Goal: Find specific page/section: Find specific page/section

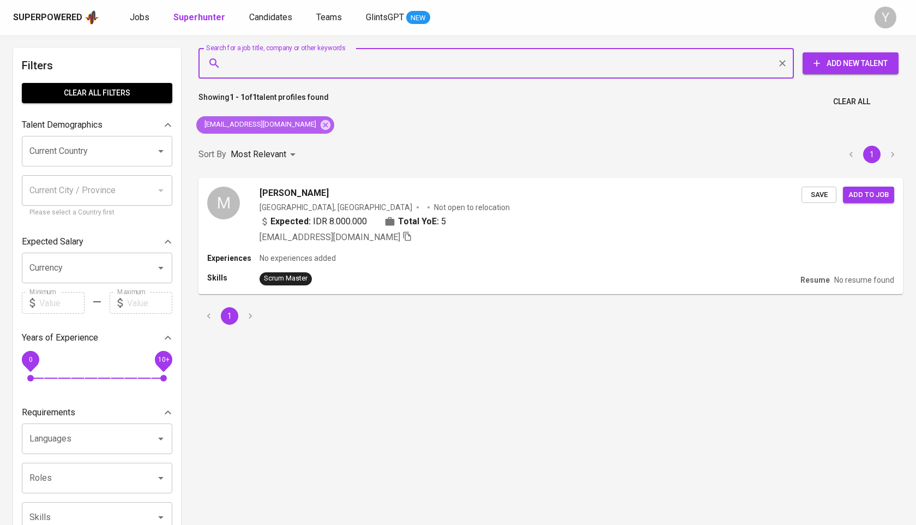
click at [305, 131] on div "[EMAIL_ADDRESS][DOMAIN_NAME]" at bounding box center [265, 124] width 138 height 17
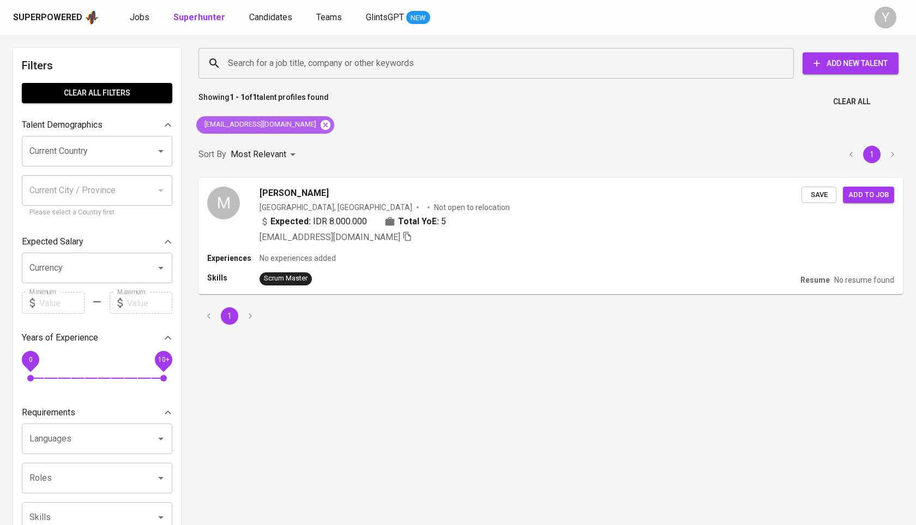
click at [321, 124] on icon at bounding box center [326, 124] width 10 height 10
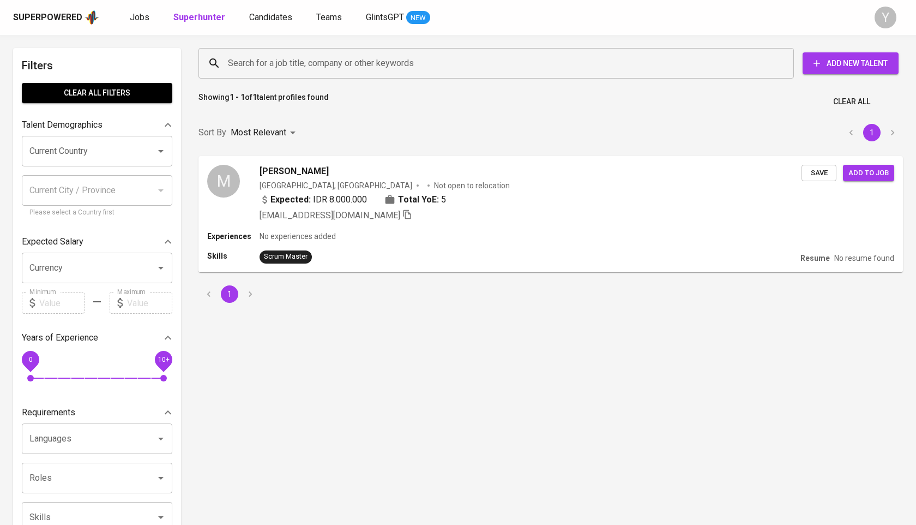
click at [305, 66] on input "Search for a job title, company or other keywords" at bounding box center [499, 63] width 548 height 21
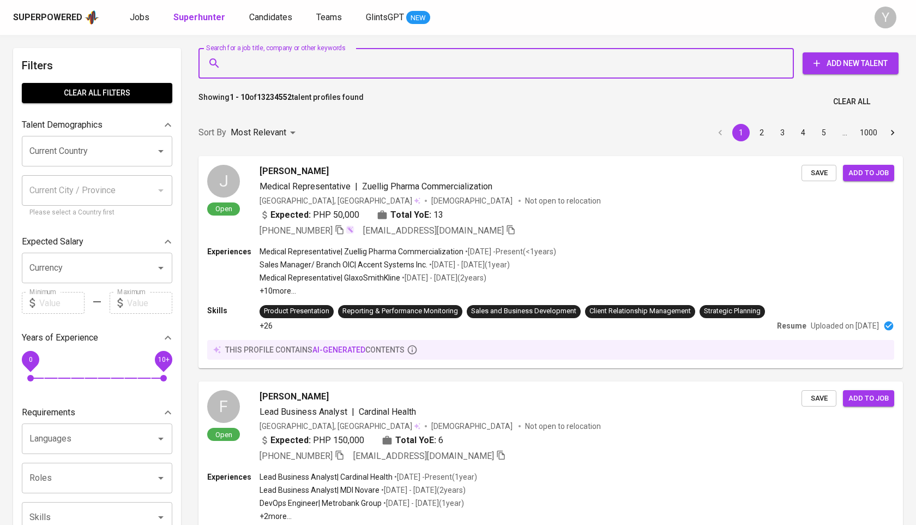
paste input "[EMAIL_ADDRESS][DOMAIN_NAME]"
type input "[EMAIL_ADDRESS][DOMAIN_NAME]"
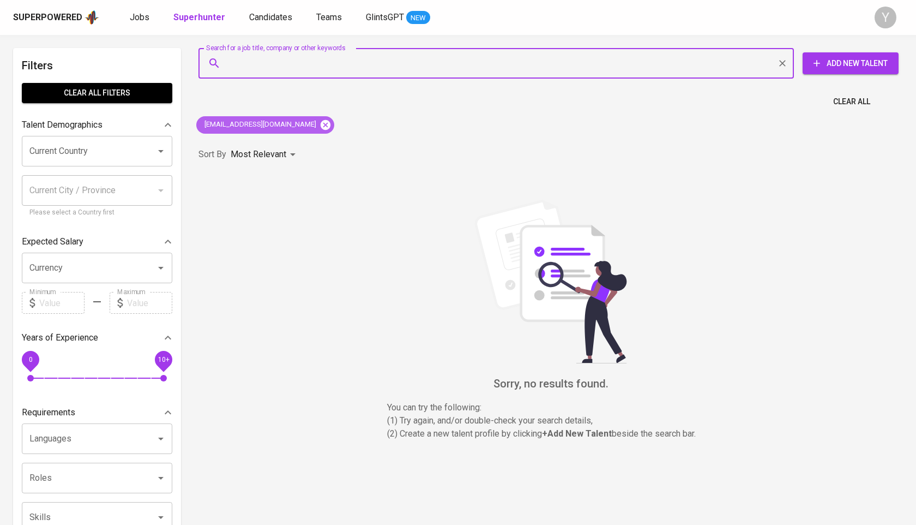
click at [321, 124] on icon at bounding box center [326, 124] width 10 height 10
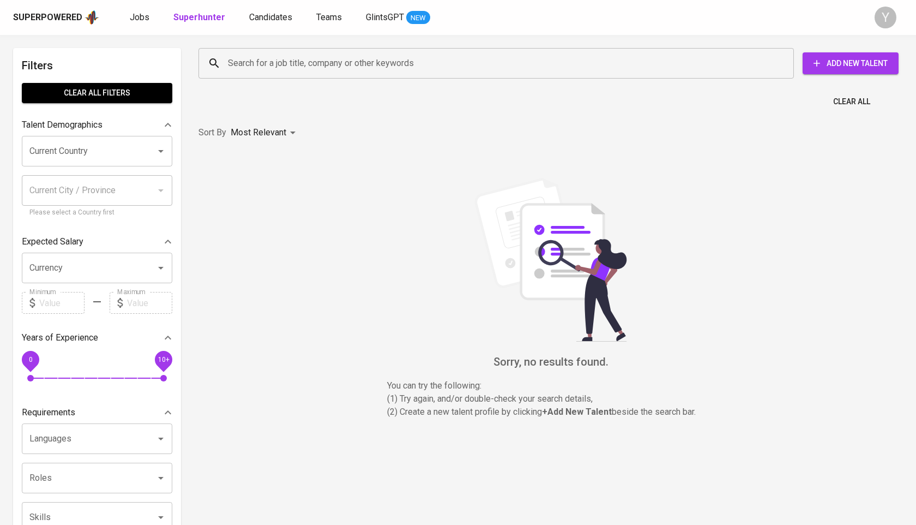
click at [287, 58] on input "Search for a job title, company or other keywords" at bounding box center [499, 63] width 548 height 21
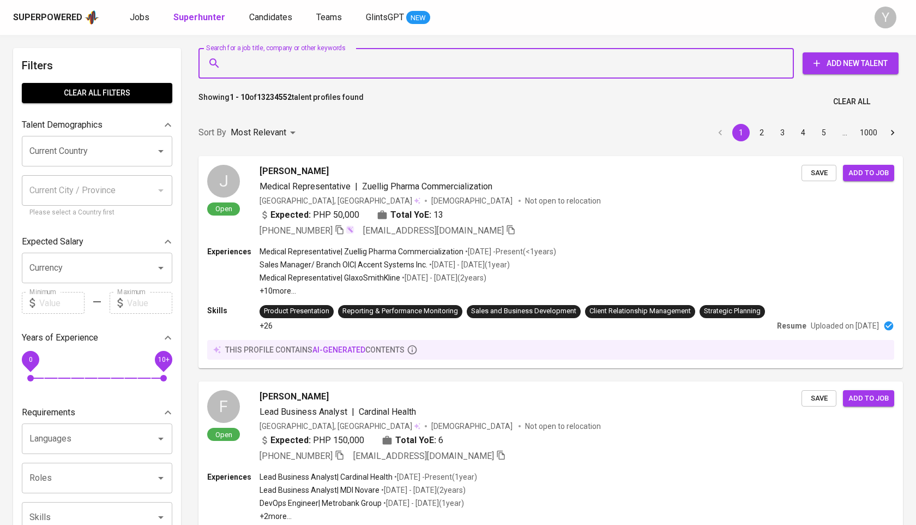
paste input "[EMAIL_ADDRESS][DOMAIN_NAME]"
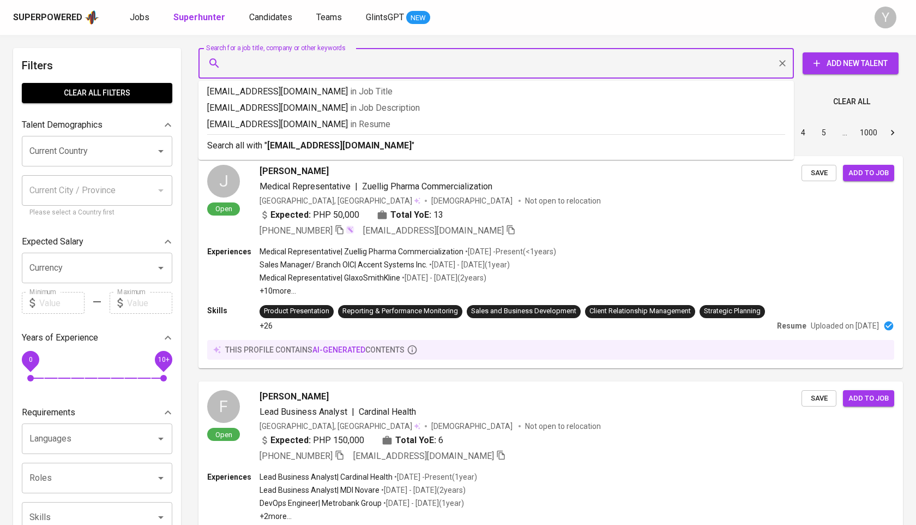
type input "[EMAIL_ADDRESS][DOMAIN_NAME]"
